Goal: Task Accomplishment & Management: Use online tool/utility

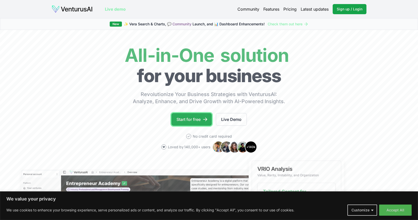
click at [197, 119] on link "Start for free" at bounding box center [191, 119] width 40 height 13
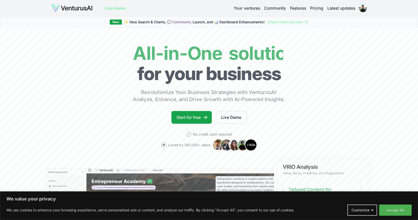
click at [248, 9] on link "Your ventures" at bounding box center [246, 8] width 26 height 6
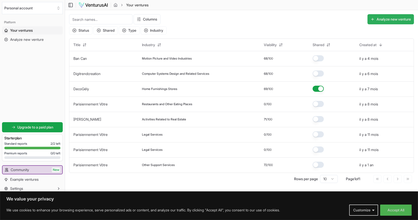
click at [402, 16] on button "Analyze new venture" at bounding box center [390, 19] width 46 height 10
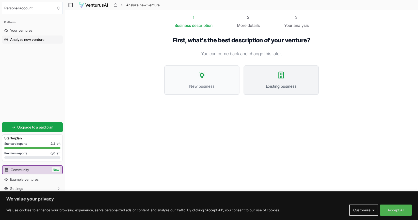
click at [269, 74] on button "Existing business" at bounding box center [280, 79] width 75 height 29
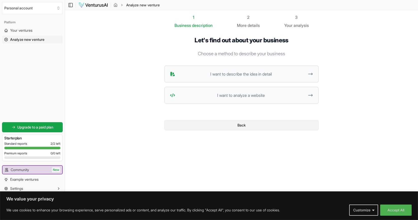
click at [237, 123] on button "Back" at bounding box center [241, 125] width 154 height 10
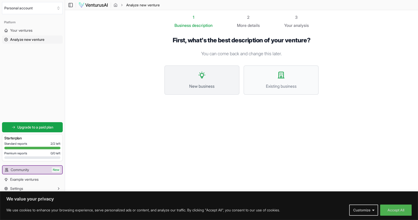
click at [193, 84] on span "New business" at bounding box center [202, 86] width 64 height 6
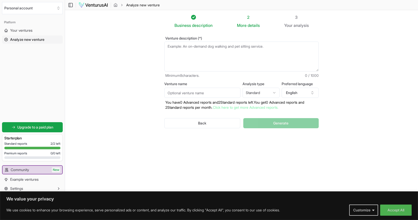
click at [197, 91] on input "Venture name" at bounding box center [202, 93] width 76 height 10
type input "Valentine"
click at [306, 92] on button "English" at bounding box center [299, 93] width 37 height 10
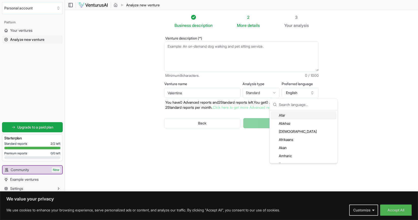
click at [338, 91] on section "Business description 2 More details 3 Your analysis Venture description (*) Min…" at bounding box center [241, 102] width 353 height 185
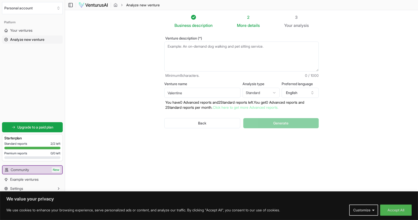
click at [186, 59] on textarea "Venture description (*)" at bounding box center [241, 57] width 154 height 30
paste textarea "My project is to create an e-commerce platform dedicated to positive and open s…"
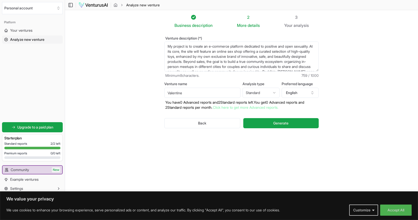
scroll to position [23, 0]
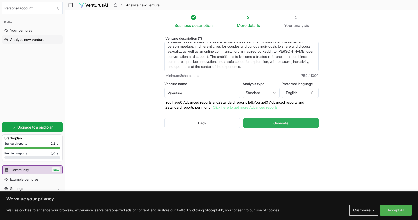
type textarea "My project is to create an e-commerce platform dedicated to positive and open s…"
click at [281, 122] on span "Generate" at bounding box center [280, 123] width 15 height 5
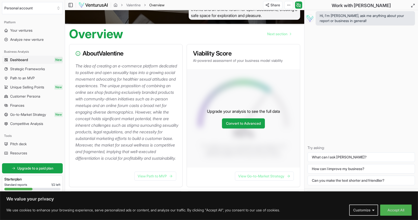
scroll to position [24, 0]
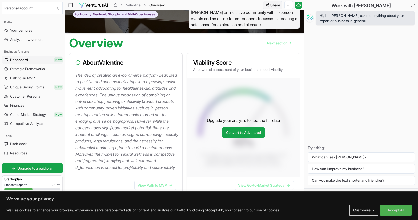
click at [277, 6] on html "We value your privacy We use cookies to enhance your browsing experience, serve…" at bounding box center [209, 86] width 418 height 220
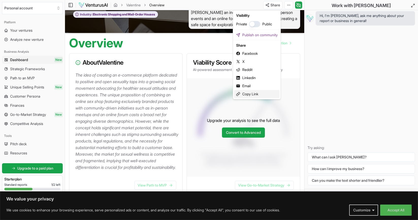
click at [253, 95] on div "Copy Link" at bounding box center [256, 94] width 45 height 8
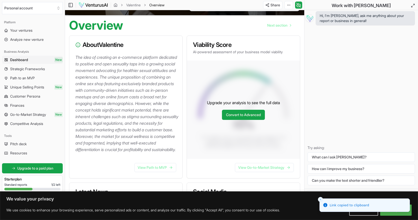
scroll to position [43, 0]
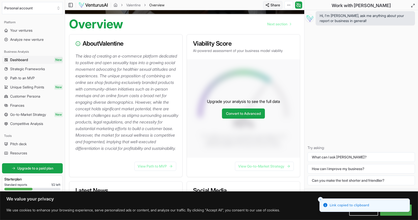
click at [271, 5] on html "We value your privacy We use cookies to enhance your browsing experience, serve…" at bounding box center [209, 67] width 418 height 220
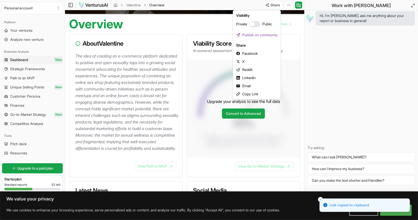
click at [129, 98] on html "We value your privacy We use cookies to enhance your browsing experience, serve…" at bounding box center [209, 67] width 418 height 220
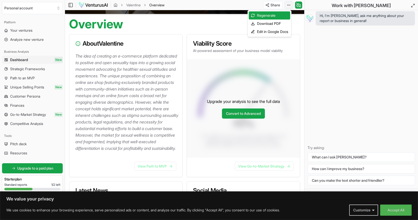
click at [289, 5] on html "We value your privacy We use cookies to enhance your browsing experience, serve…" at bounding box center [209, 67] width 418 height 220
click at [277, 6] on html "We value your privacy We use cookies to enhance your browsing experience, serve…" at bounding box center [209, 67] width 418 height 220
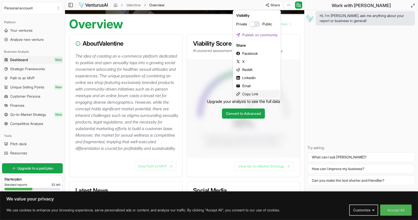
click at [250, 92] on div "Copy Link" at bounding box center [256, 94] width 45 height 8
